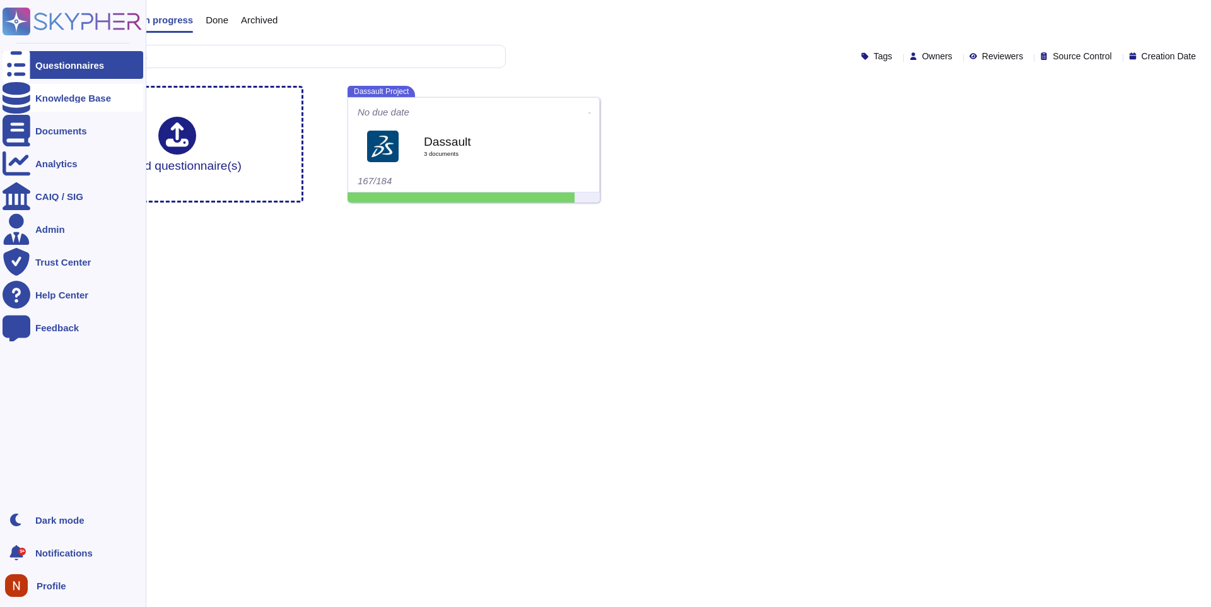
click at [42, 97] on div "Knowledge Base" at bounding box center [73, 97] width 76 height 9
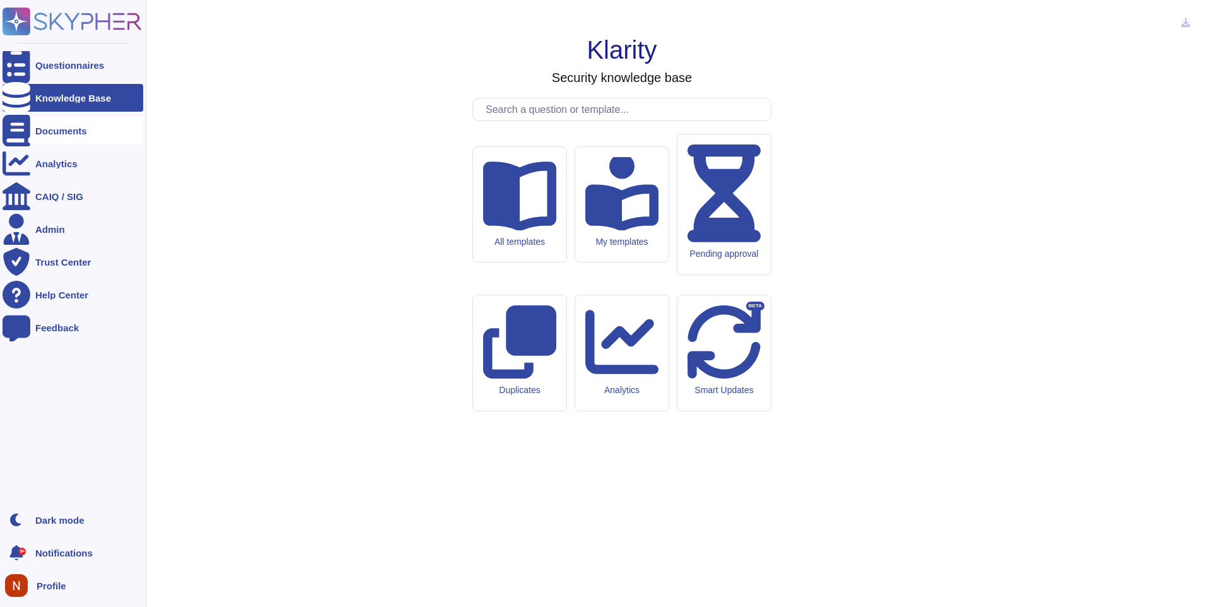
click at [42, 136] on div "Documents" at bounding box center [73, 131] width 141 height 28
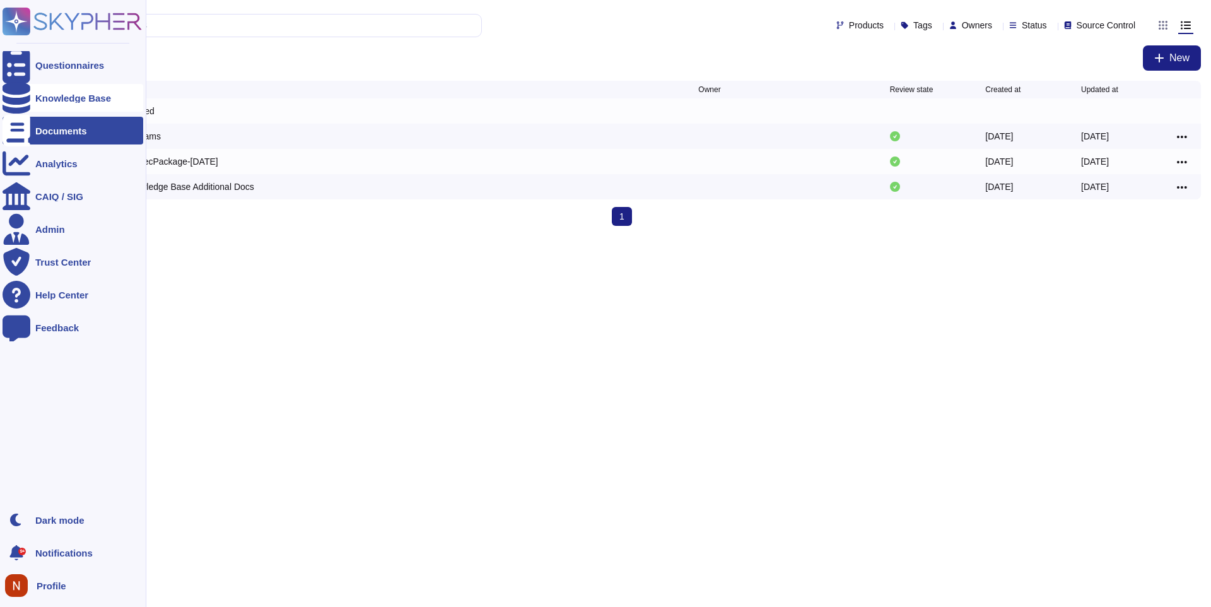
click at [57, 100] on div "Knowledge Base" at bounding box center [73, 97] width 76 height 9
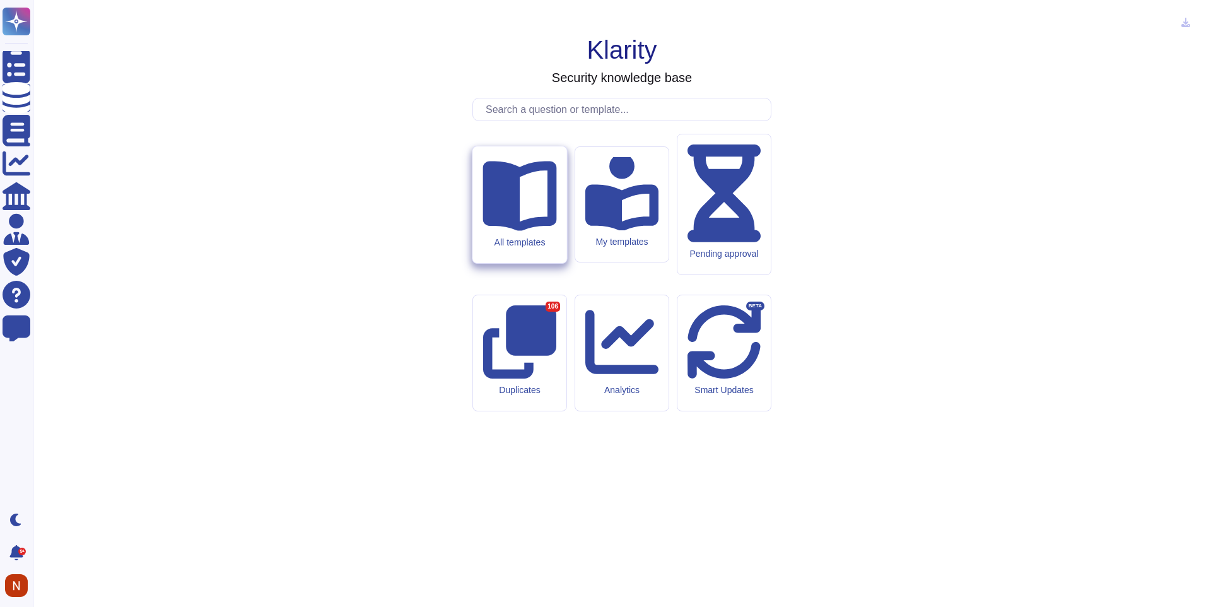
click at [526, 263] on div "All templates" at bounding box center [520, 204] width 94 height 117
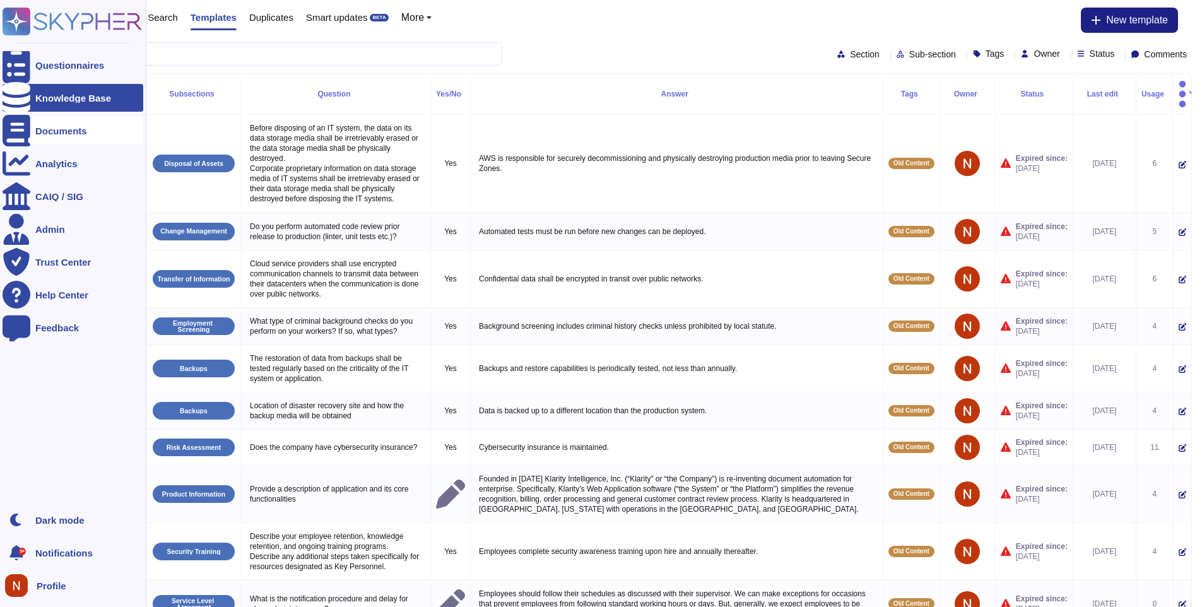
click at [65, 134] on div "Documents" at bounding box center [61, 130] width 52 height 9
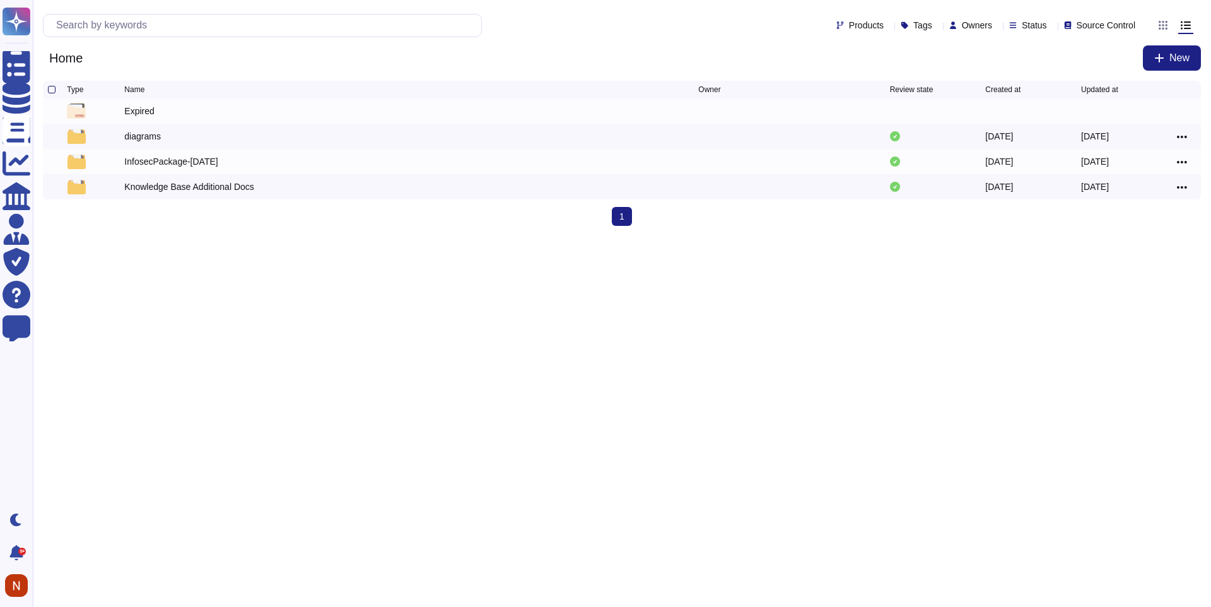
click at [50, 90] on div at bounding box center [52, 90] width 8 height 8
click at [0, 0] on input "checkbox" at bounding box center [0, 0] width 0 height 0
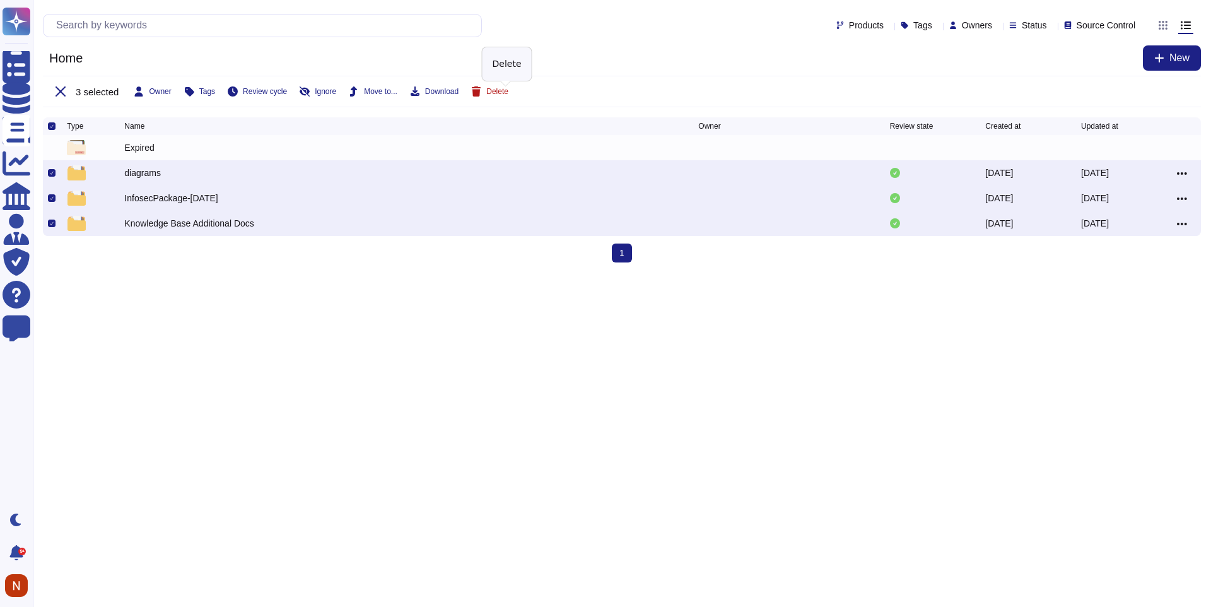
click at [500, 93] on button "Delete" at bounding box center [489, 91] width 37 height 10
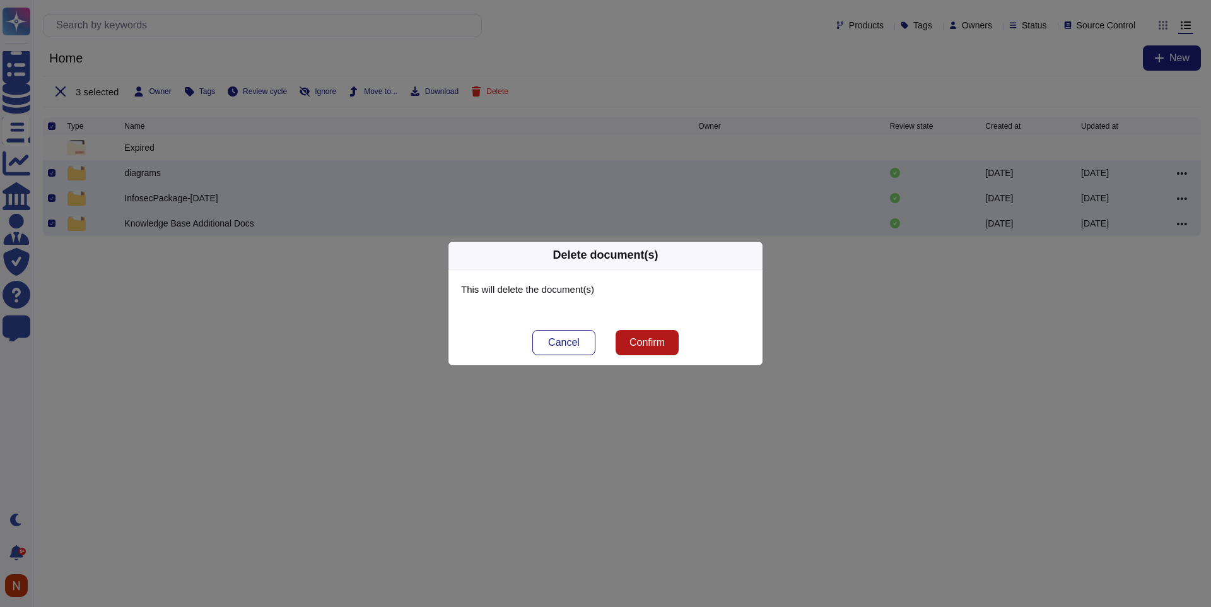
click at [648, 336] on button "Confirm" at bounding box center [647, 342] width 63 height 25
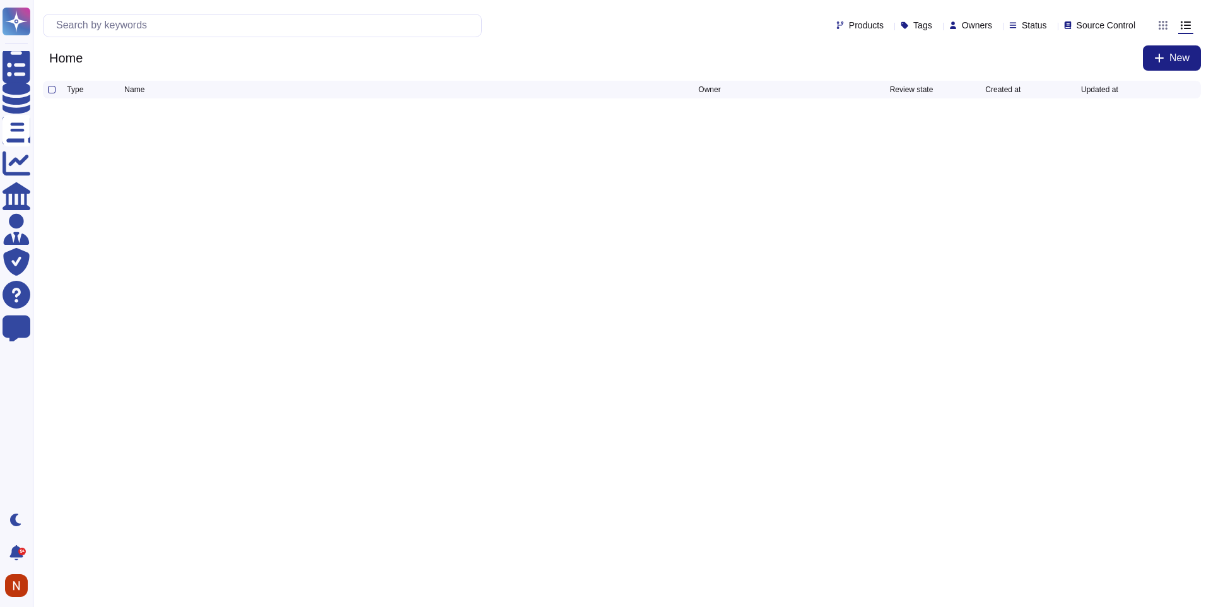
click at [413, 116] on html "Questionnaires Knowledge Base Documents Analytics CAIQ / SIG Admin Trust Center…" at bounding box center [605, 58] width 1211 height 116
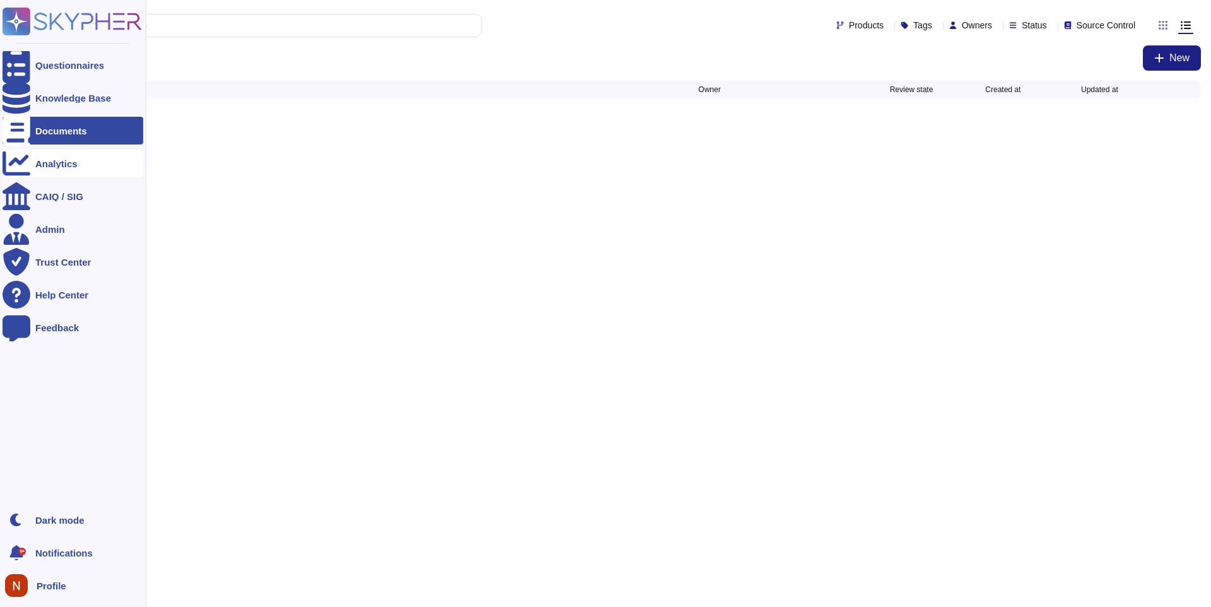
click at [31, 167] on div "Analytics" at bounding box center [73, 164] width 141 height 28
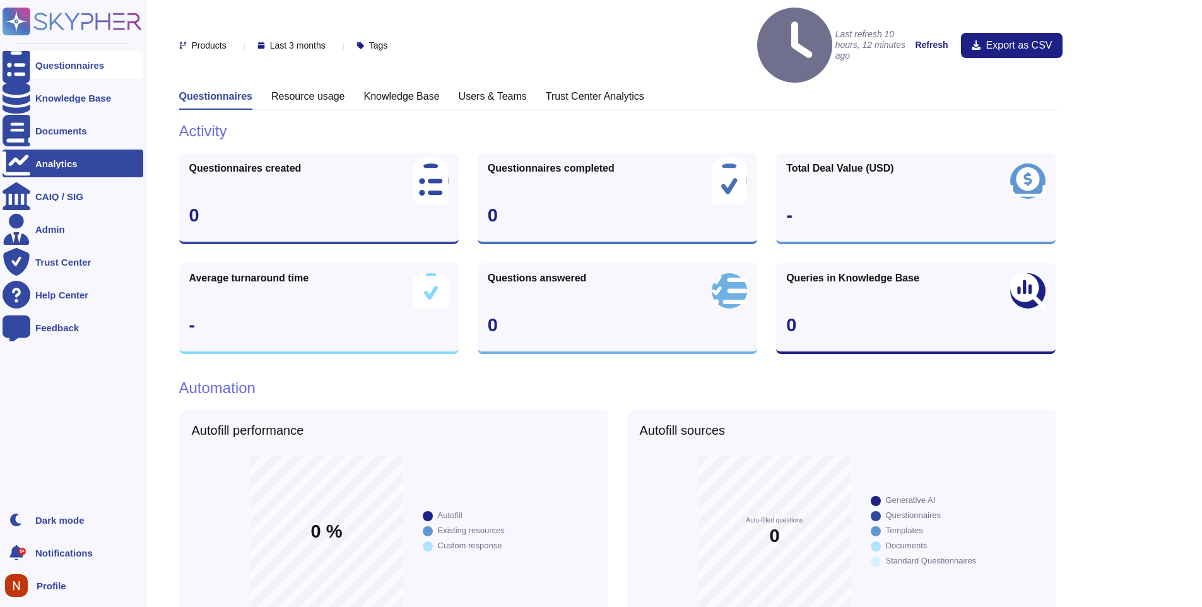
click at [17, 63] on icon at bounding box center [17, 65] width 28 height 37
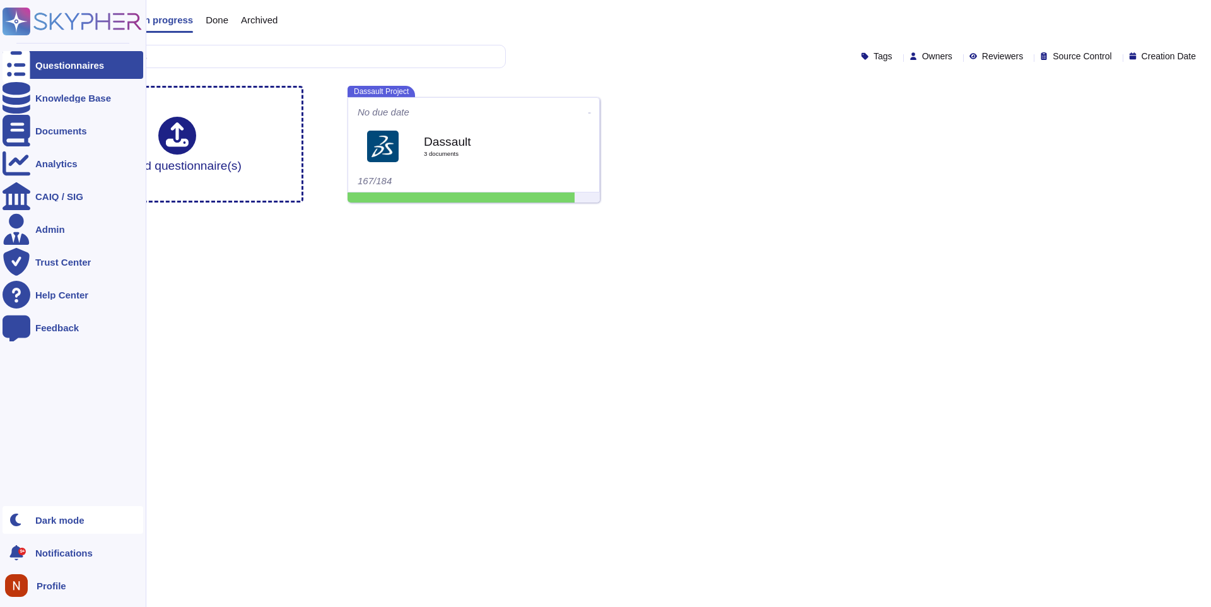
click at [44, 524] on div "Dark mode" at bounding box center [59, 520] width 49 height 9
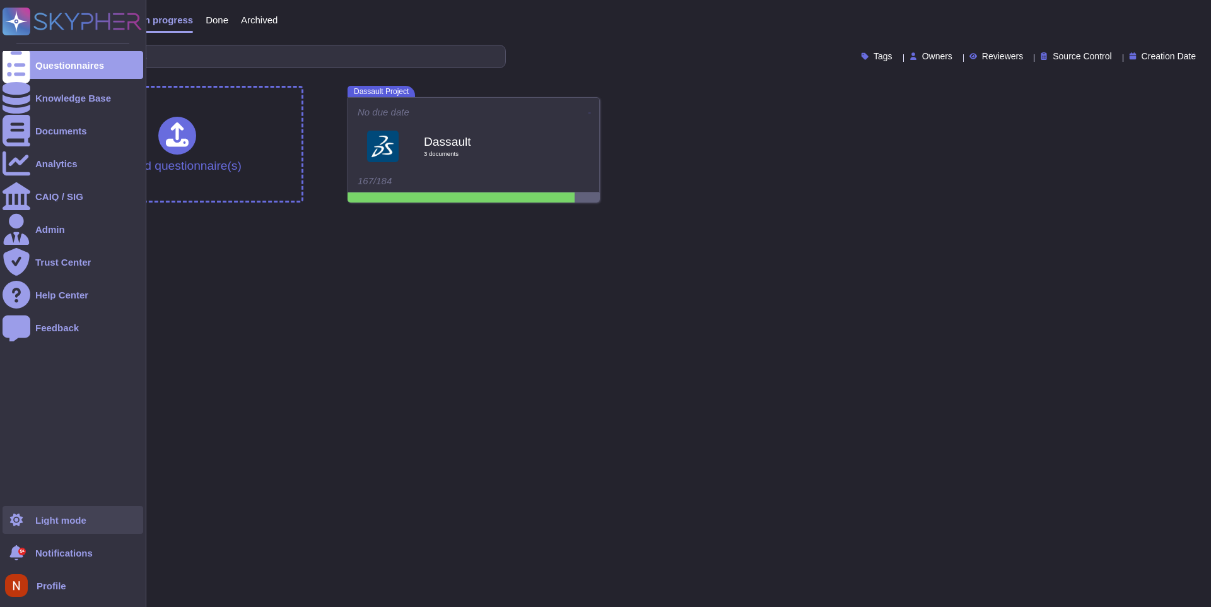
click at [44, 519] on div "Light mode" at bounding box center [60, 520] width 51 height 9
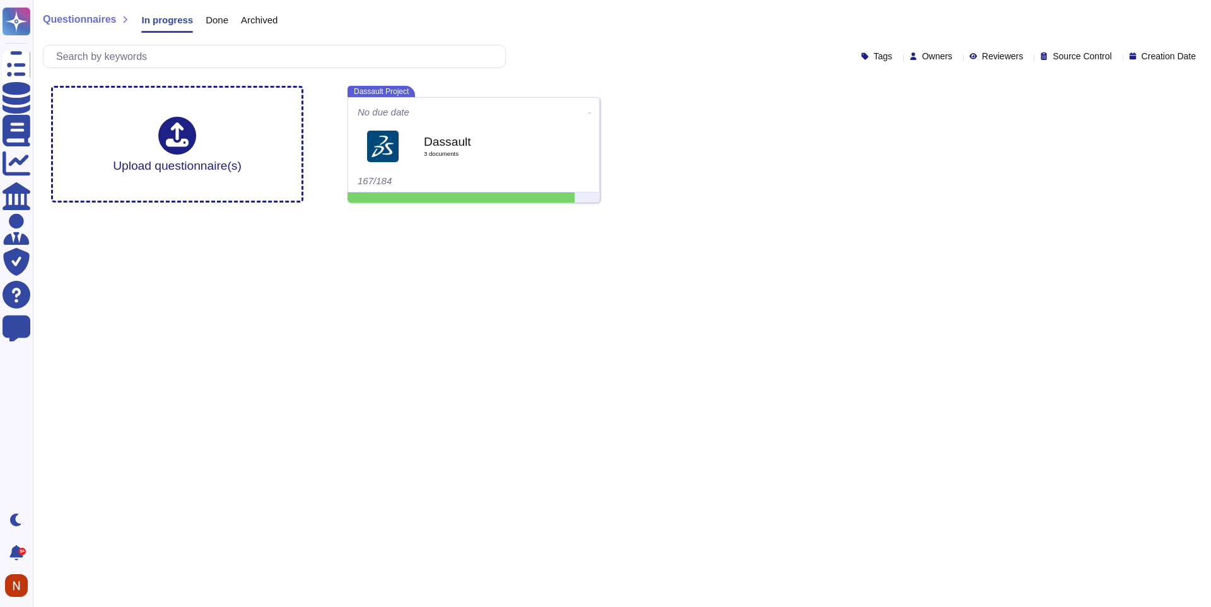
click at [736, 213] on html "Questionnaires Knowledge Base Documents Analytics CAIQ / SIG Admin Trust Center…" at bounding box center [605, 106] width 1211 height 213
click at [777, 205] on div "Upload questionnaire(s) Dassault Project No due date Dassault 3 document s 167/…" at bounding box center [622, 144] width 1162 height 137
